Goal: Transaction & Acquisition: Obtain resource

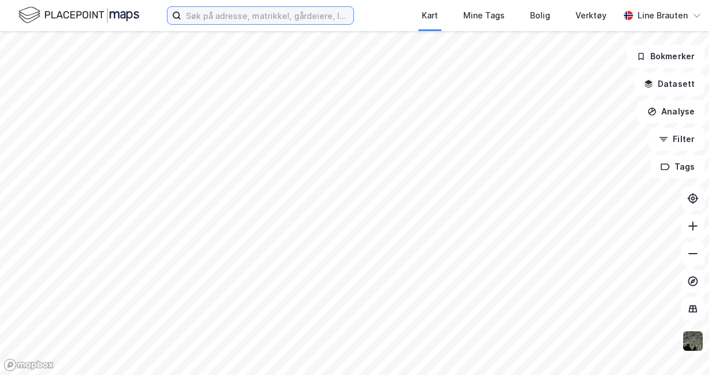
click at [240, 15] on input at bounding box center [267, 15] width 172 height 17
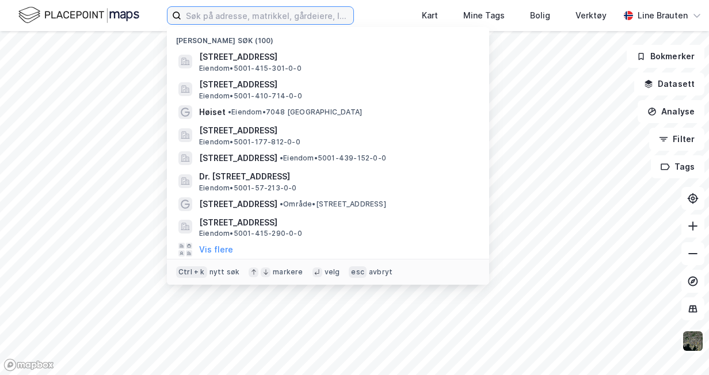
click at [251, 12] on input at bounding box center [267, 15] width 172 height 17
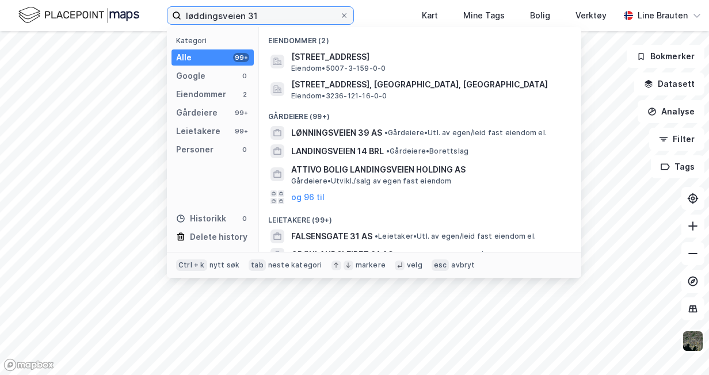
click at [233, 13] on input "løddingsveien 31" at bounding box center [260, 15] width 158 height 17
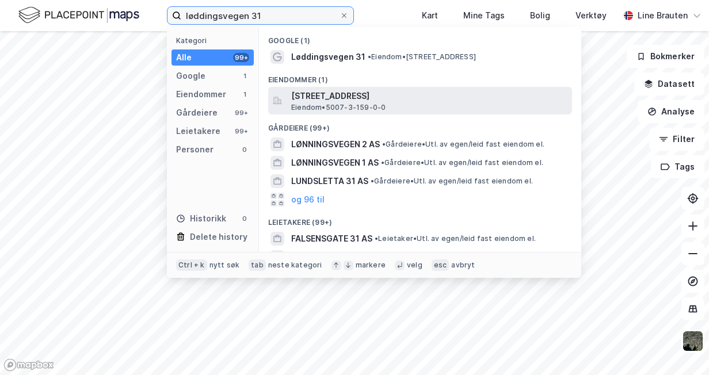
type input "løddingsvegen 31"
click at [397, 96] on span "[STREET_ADDRESS]" at bounding box center [429, 96] width 276 height 14
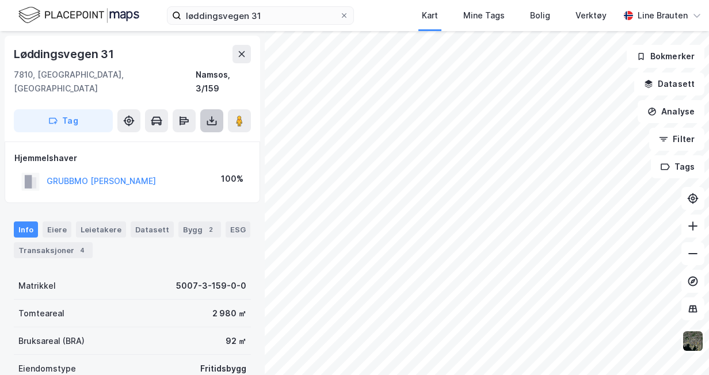
click at [213, 115] on icon at bounding box center [212, 121] width 12 height 12
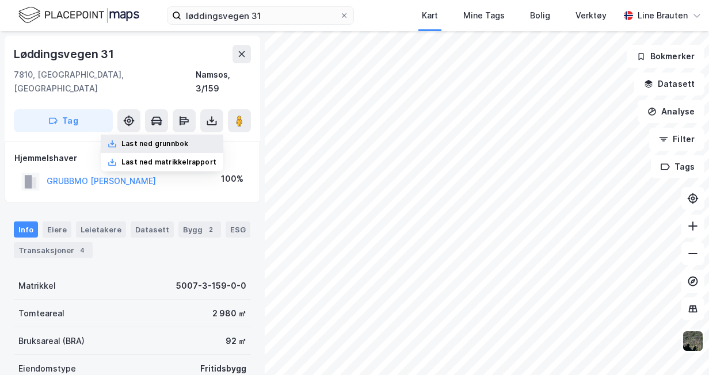
click at [184, 139] on div "Last ned grunnbok" at bounding box center [154, 143] width 67 height 9
click at [141, 139] on div "Last ned grunnbok" at bounding box center [154, 143] width 67 height 9
